Goal: Information Seeking & Learning: Learn about a topic

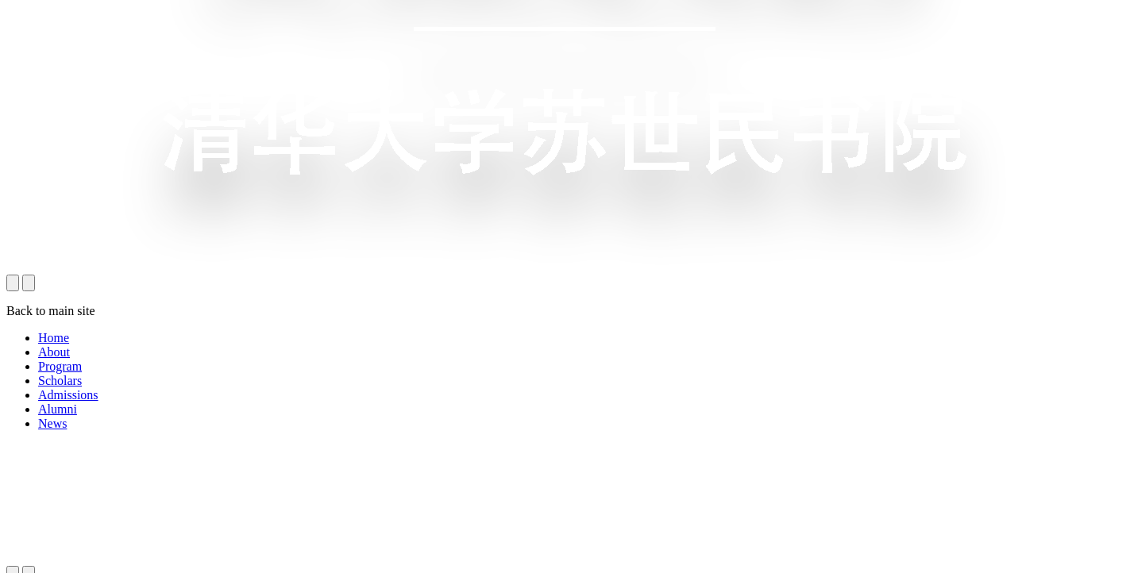
scroll to position [1033, 0]
drag, startPoint x: 793, startPoint y: 183, endPoint x: 317, endPoint y: 166, distance: 476.8
copy p "Over the years, Schwarzman Scholars’ curriculum has evolved and adapted to refl…"
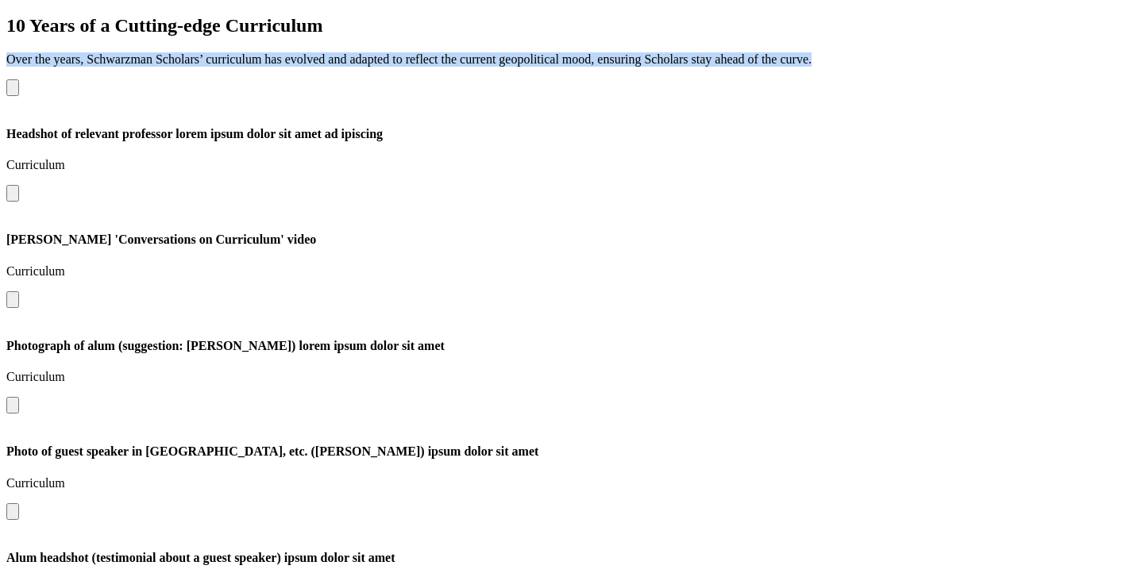
scroll to position [1691, 0]
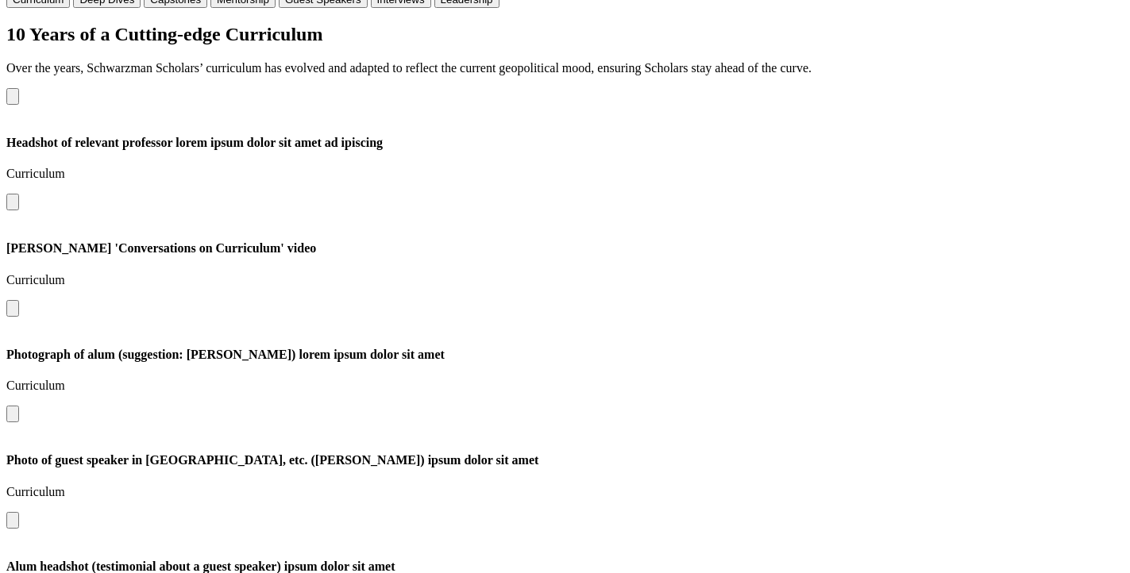
drag, startPoint x: 818, startPoint y: 156, endPoint x: 329, endPoint y: 134, distance: 489.7
copy p "Alongside their studies in [GEOGRAPHIC_DATA], Scholars travel to different regi…"
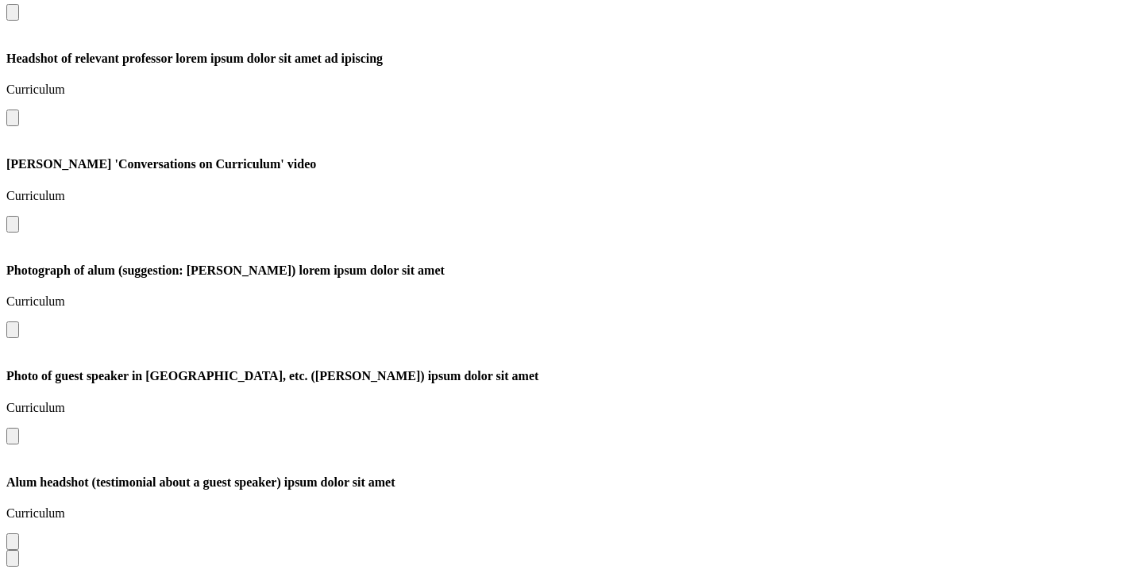
scroll to position [1793, 0]
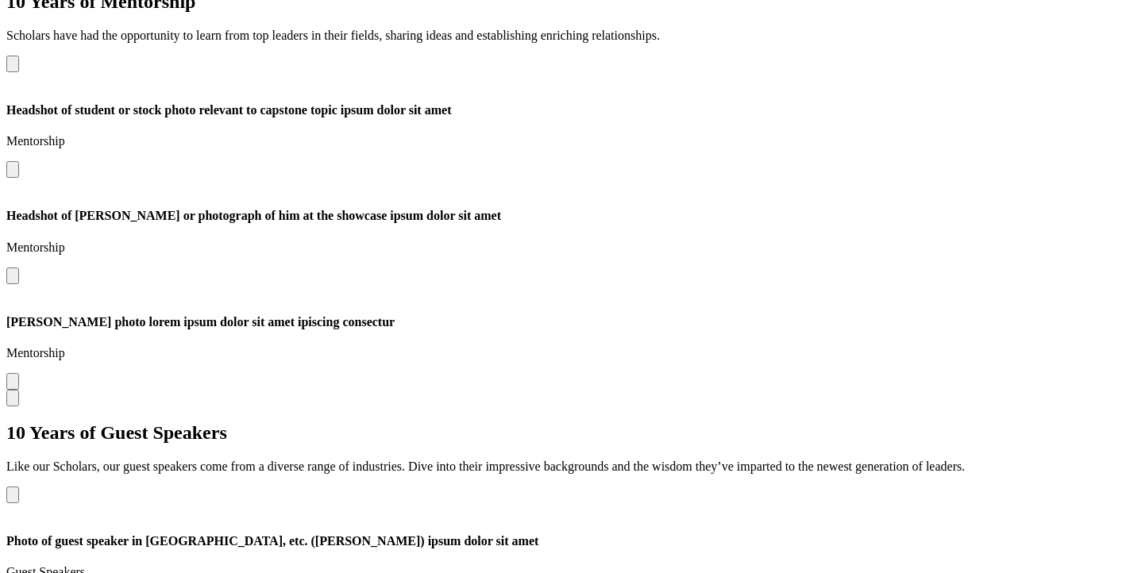
scroll to position [3557, 0]
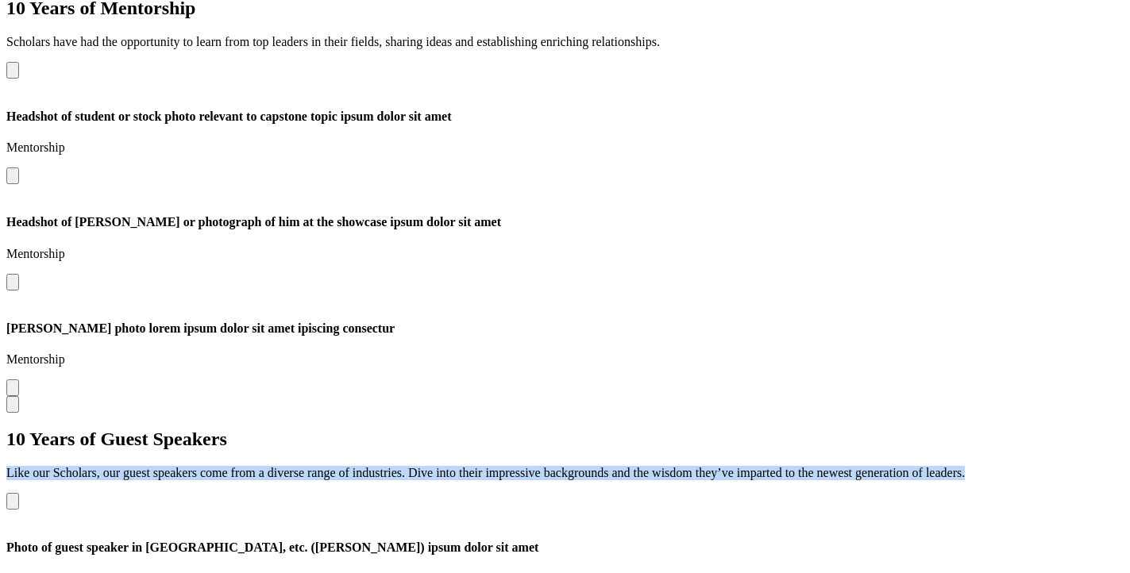
drag, startPoint x: 602, startPoint y: 201, endPoint x: 306, endPoint y: 172, distance: 297.7
click at [306, 429] on div "10 Years of Guest Speakers Like our Scholars, our guest speakers come from a di…" at bounding box center [564, 455] width 1117 height 52
copy p "Like our Scholars, our guest speakers come from a diverse range of industries. …"
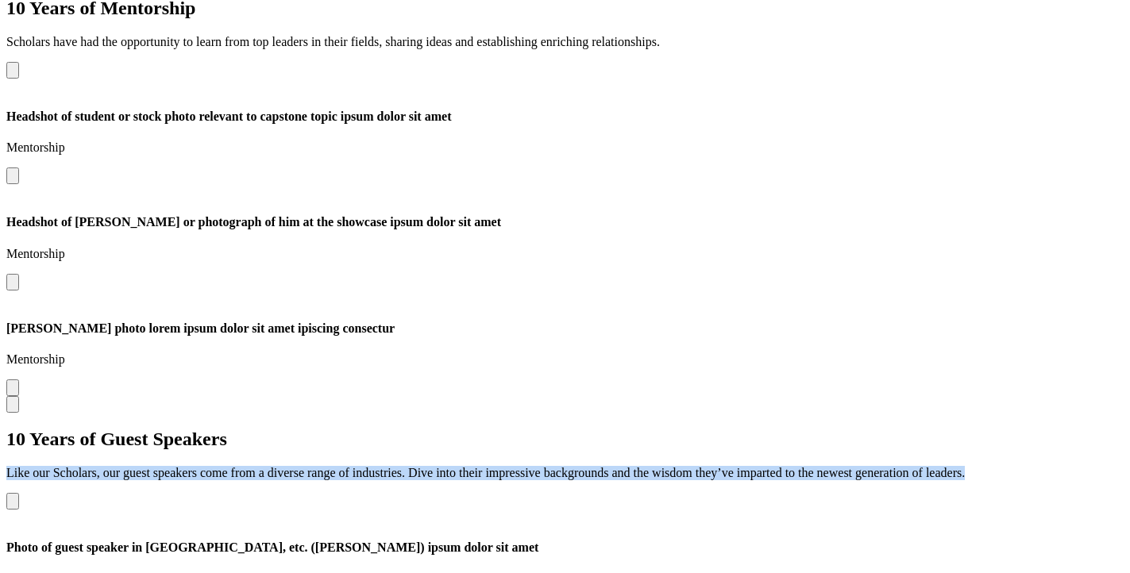
drag, startPoint x: 762, startPoint y: 262, endPoint x: 723, endPoint y: 221, distance: 56.7
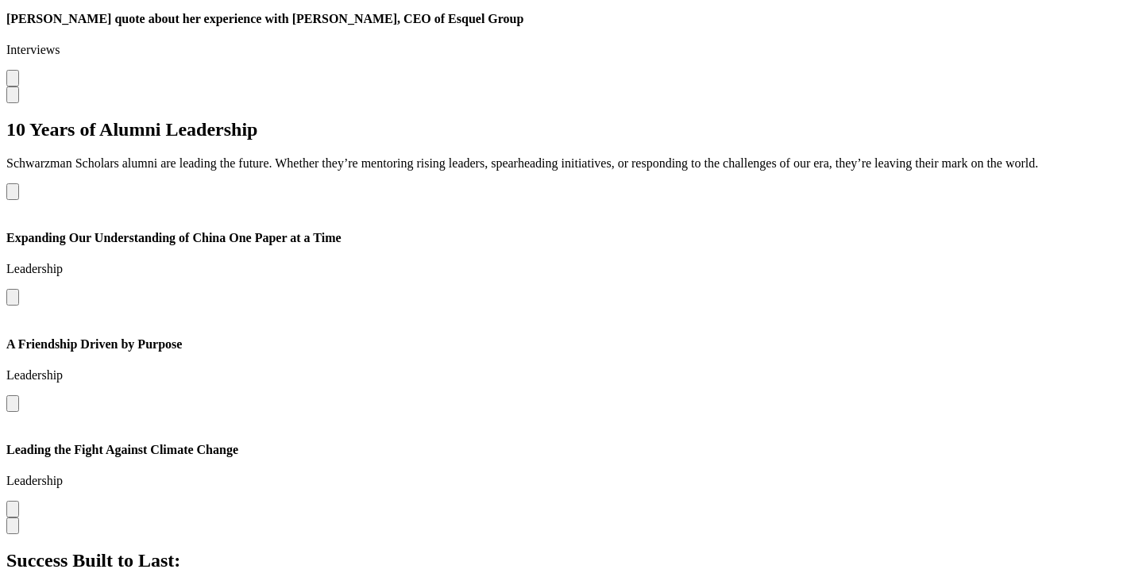
scroll to position [4727, 0]
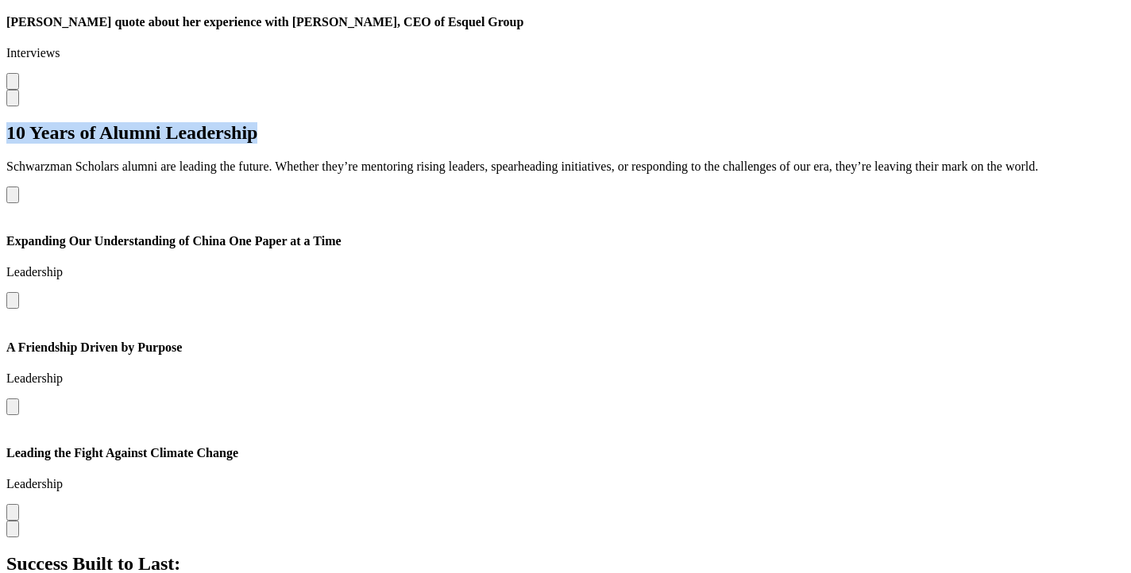
drag, startPoint x: 822, startPoint y: 241, endPoint x: 329, endPoint y: 248, distance: 493.2
click at [329, 144] on h2 "10 Years of Alumni Leadership" at bounding box center [565, 132] width 1118 height 21
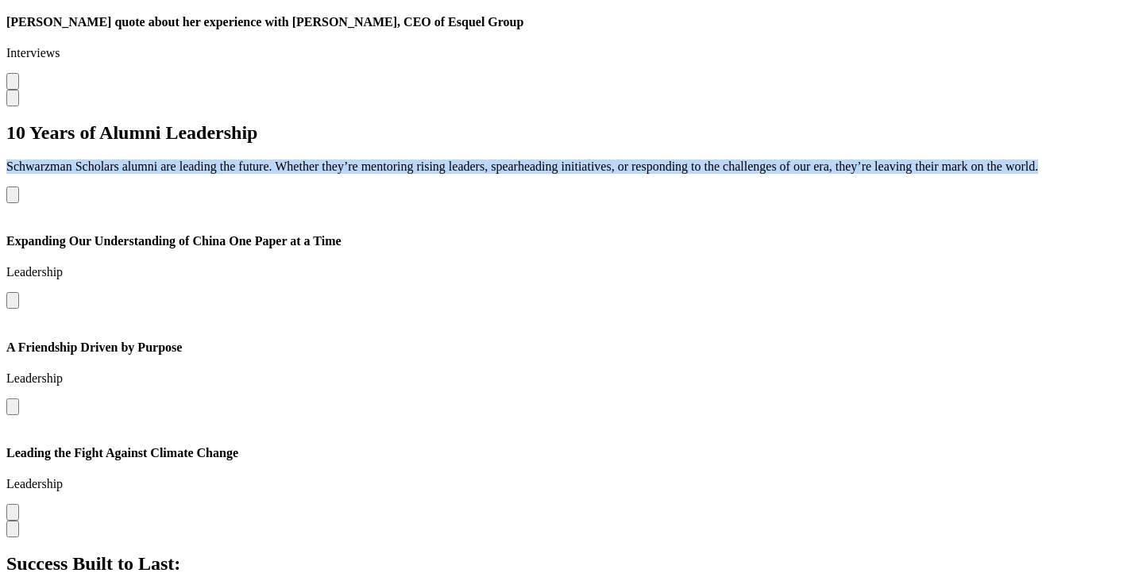
drag, startPoint x: 700, startPoint y: 338, endPoint x: 321, endPoint y: 280, distance: 384.0
click at [321, 174] on div "10 Years of Alumni Leadership Schwarzman Scholars alumni are leading the future…" at bounding box center [565, 148] width 1118 height 52
copy p "Schwarzman Scholars alumni are leading the future. Whether they’re mentoring ri…"
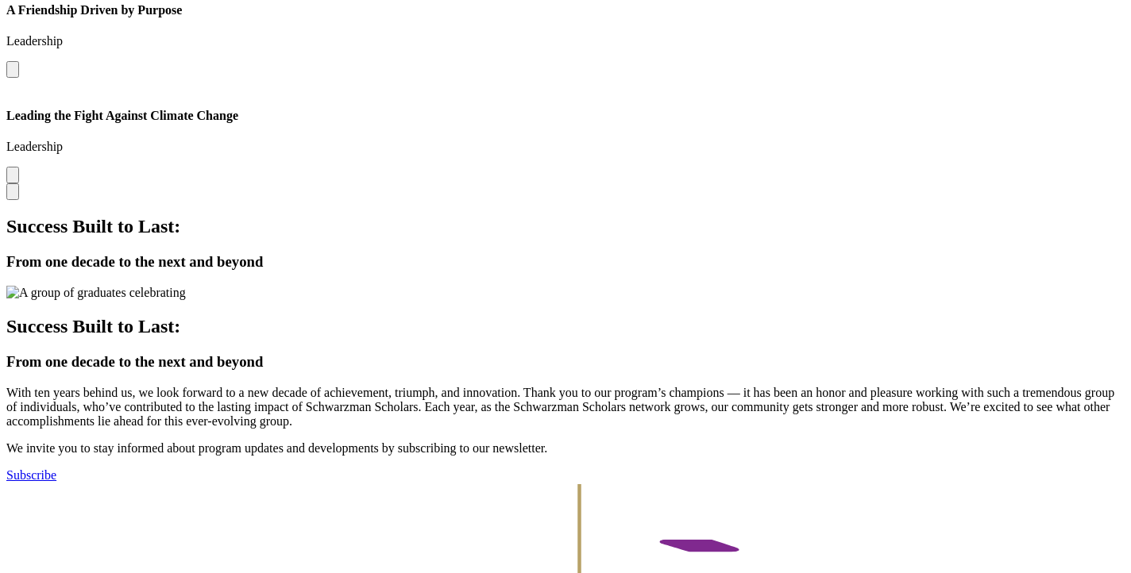
scroll to position [5020, 0]
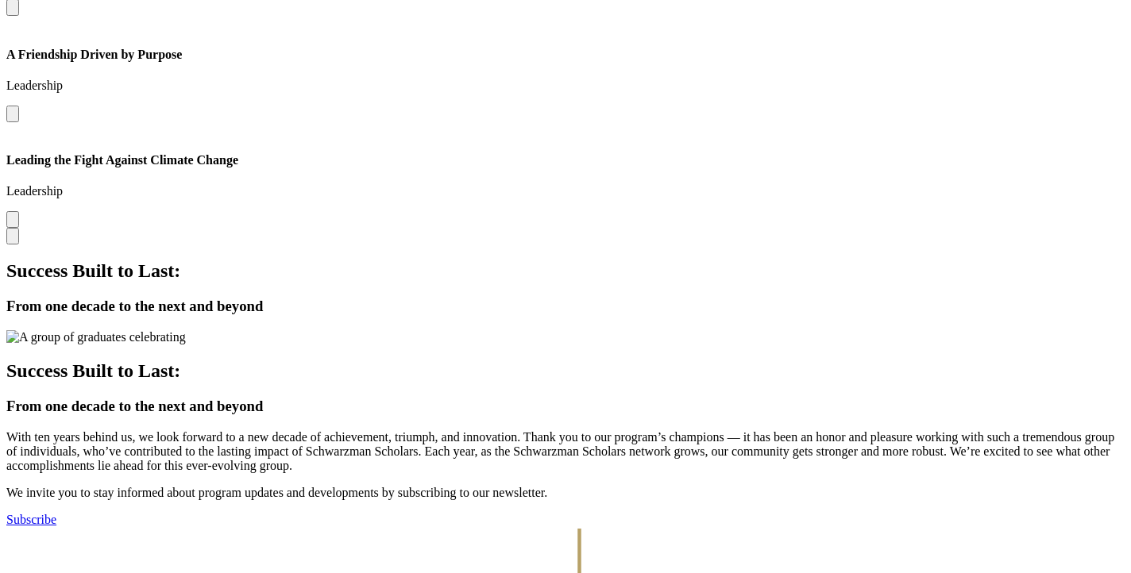
click at [13, 240] on icon "Next slide" at bounding box center [13, 240] width 0 height 0
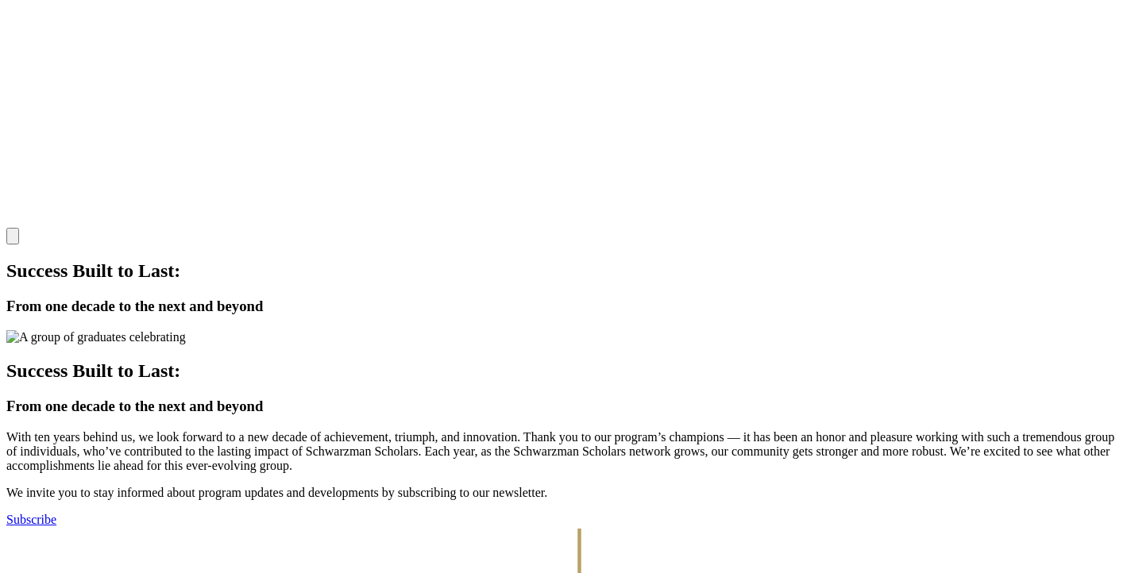
click at [13, 240] on icon "Next slide" at bounding box center [13, 240] width 0 height 0
